Goal: Find specific page/section: Find specific page/section

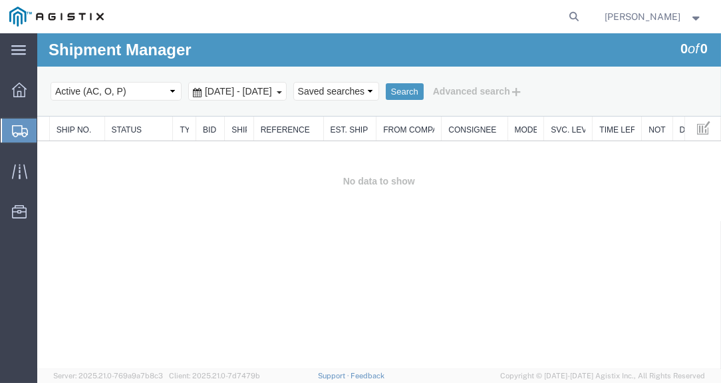
drag, startPoint x: 282, startPoint y: 48, endPoint x: 284, endPoint y: 35, distance: 12.7
click at [281, 47] on div "Shipment Manager 0 of 0 Search Select status Active (AC, O, P) All Approved Awa…" at bounding box center [379, 74] width 684 height 83
drag, startPoint x: 291, startPoint y: 15, endPoint x: 269, endPoint y: 31, distance: 27.2
click at [290, 15] on agx-global-search at bounding box center [373, 16] width 426 height 33
click at [256, 48] on div "Shipment Manager 0 of 0 Search Select status Active (AC, O, P) All Approved Awa…" at bounding box center [379, 74] width 684 height 83
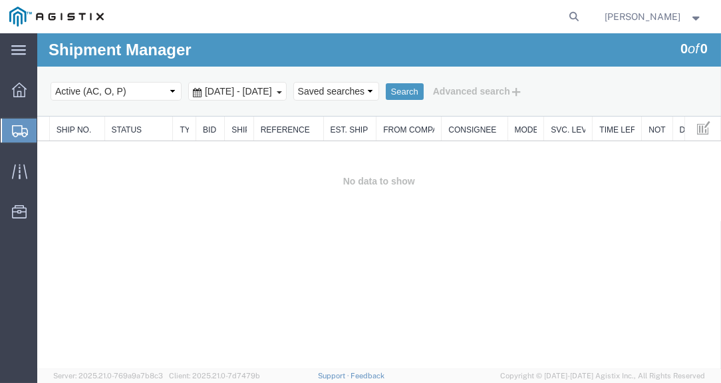
click at [47, 131] on span "Shipments" at bounding box center [42, 130] width 11 height 27
click at [288, 46] on div "Shipment Manager 0 of 0 Search Select status Active (AC, O, P) All Approved Awa…" at bounding box center [379, 74] width 684 height 83
click at [286, 45] on div "Shipment Manager 0 of 0 Search Select status Active (AC, O, P) All Approved Awa…" at bounding box center [379, 74] width 684 height 83
click at [292, 11] on agx-global-search at bounding box center [373, 16] width 426 height 33
click at [244, 49] on div "Shipment Manager 0 of 0 Search Select status Active (AC, O, P) All Approved Awa…" at bounding box center [379, 74] width 684 height 83
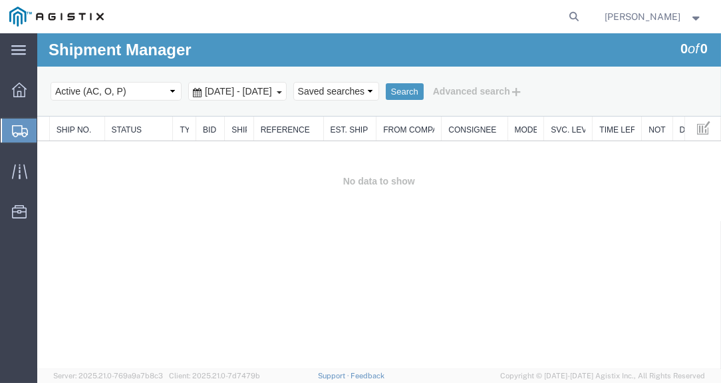
click at [256, 13] on agx-global-search at bounding box center [373, 16] width 426 height 33
